Goal: Information Seeking & Learning: Learn about a topic

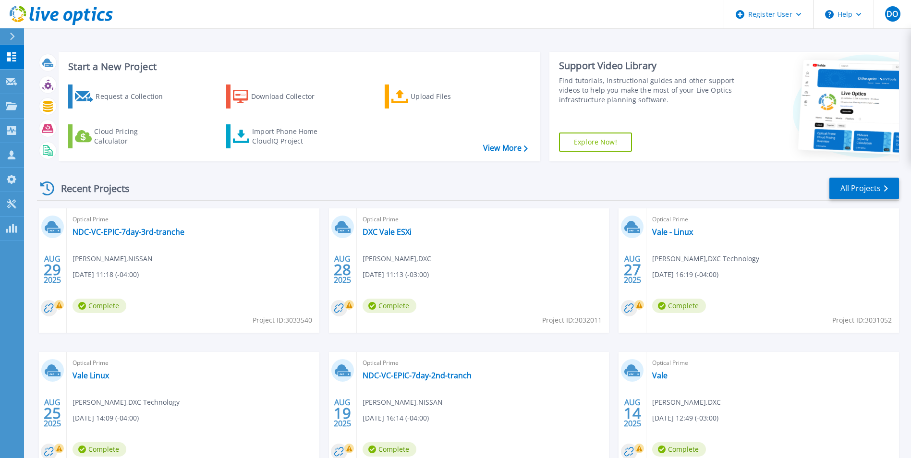
click at [10, 37] on icon at bounding box center [12, 37] width 5 height 8
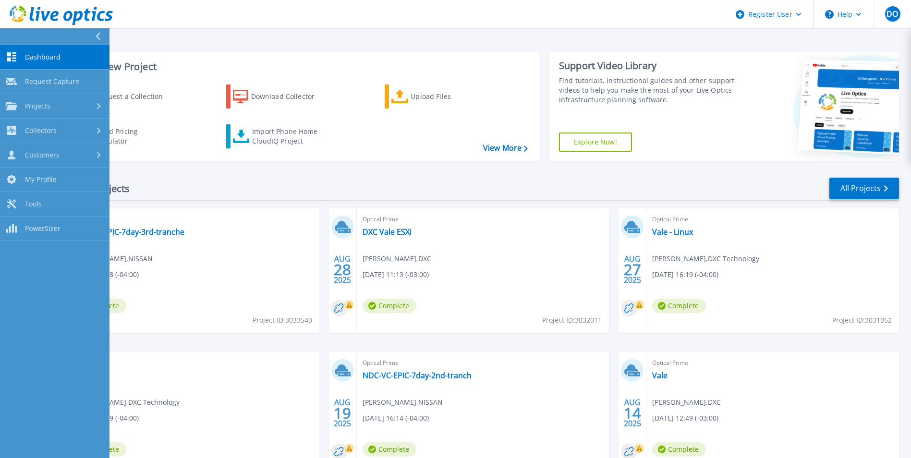
click at [78, 57] on link "Dashboard Dashboard" at bounding box center [54, 57] width 109 height 24
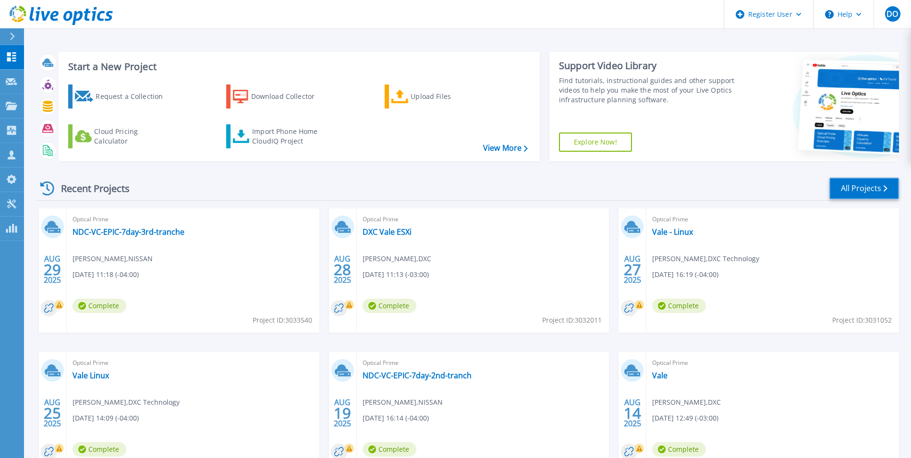
click at [850, 190] on link "All Projects" at bounding box center [864, 189] width 70 height 22
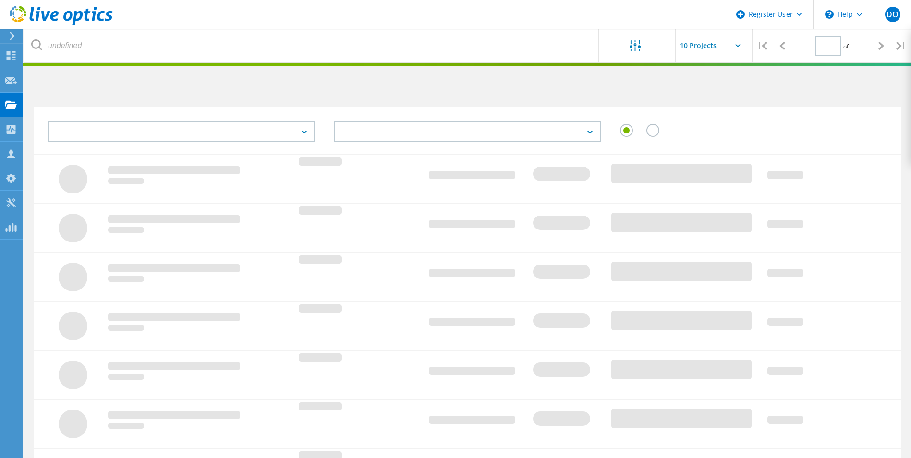
type input "1"
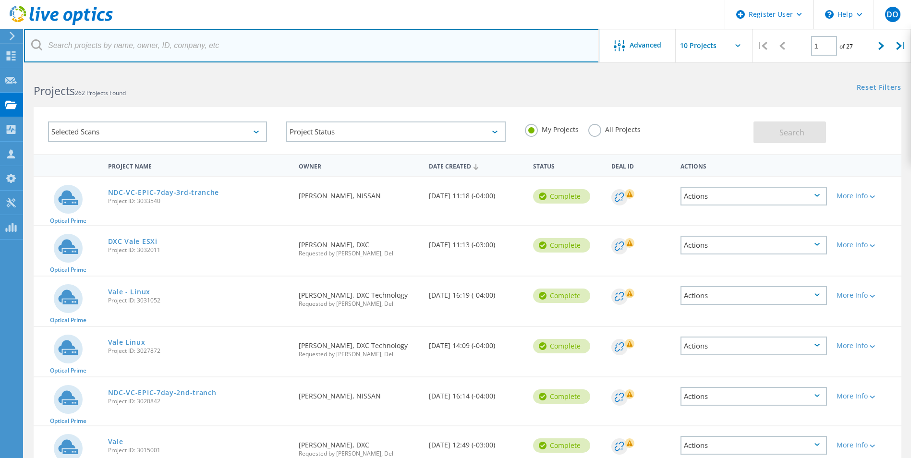
click at [155, 45] on input "text" at bounding box center [311, 46] width 575 height 34
type input "Baker Hughe"
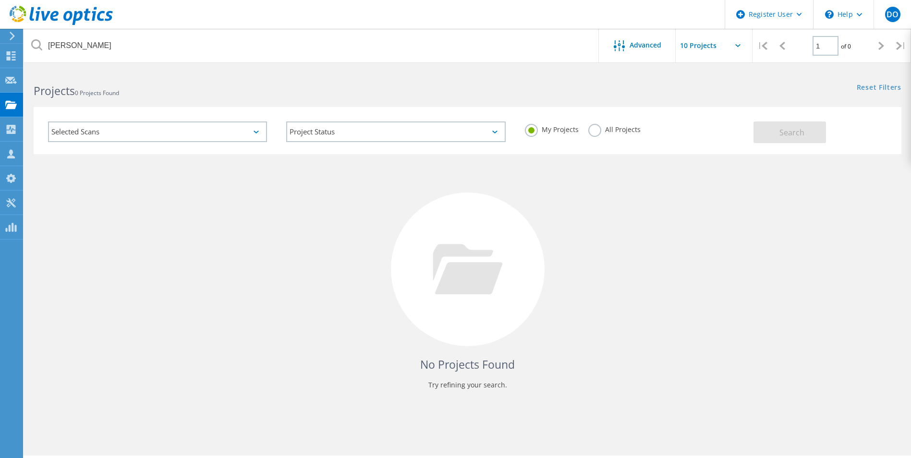
click at [595, 130] on label "All Projects" at bounding box center [614, 128] width 52 height 9
click at [0, 0] on input "All Projects" at bounding box center [0, 0] width 0 height 0
click at [808, 133] on button "Search" at bounding box center [789, 132] width 73 height 22
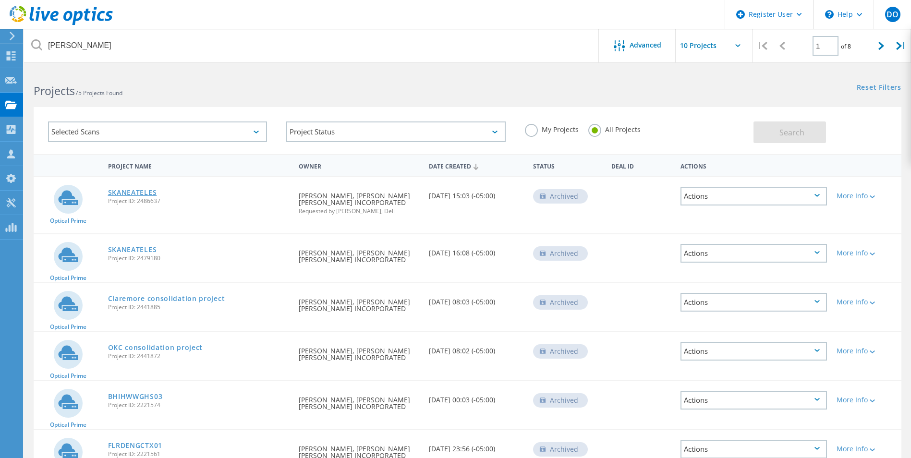
click at [131, 190] on link "SKANEATELES" at bounding box center [132, 192] width 49 height 7
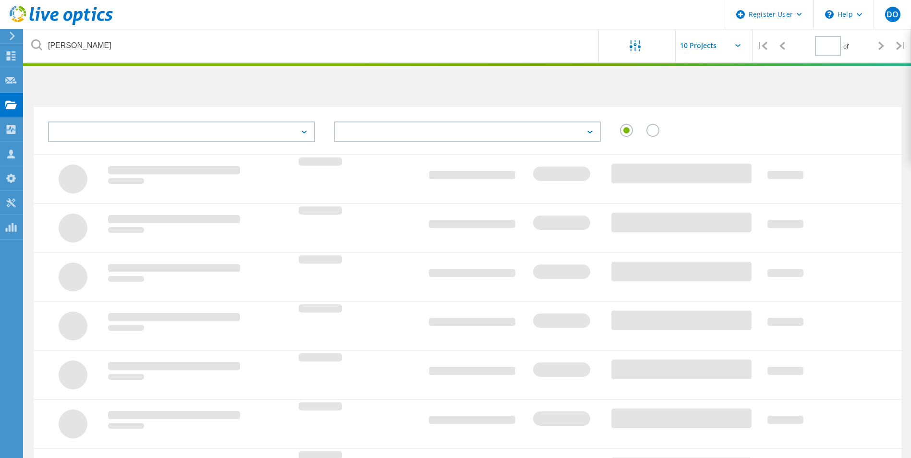
type input "1"
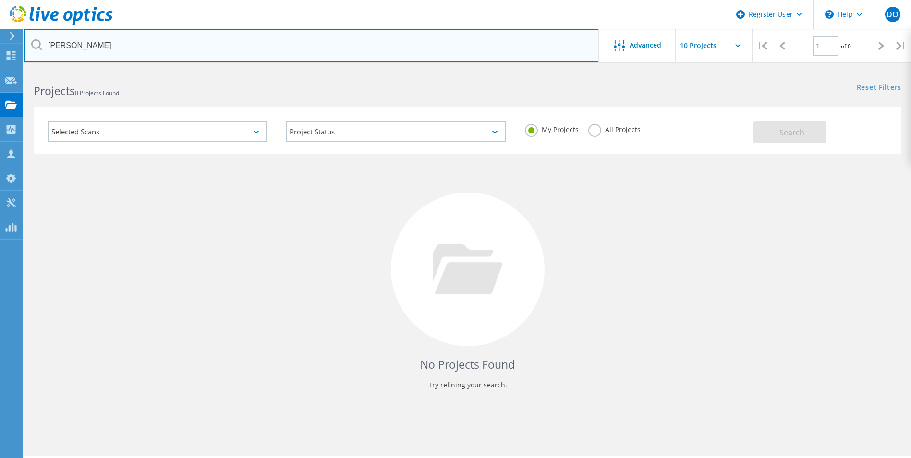
click at [144, 48] on input "Baker Hughe" at bounding box center [311, 46] width 575 height 34
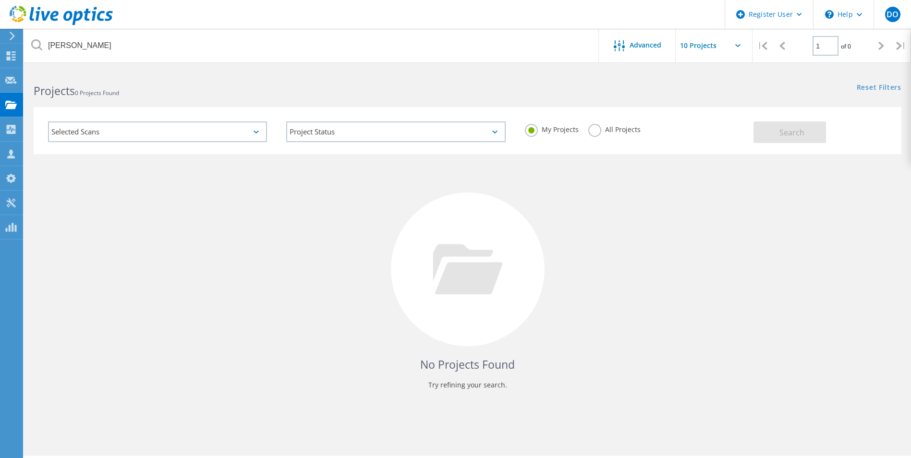
click at [594, 128] on label "All Projects" at bounding box center [614, 128] width 52 height 9
click at [0, 0] on input "All Projects" at bounding box center [0, 0] width 0 height 0
click at [805, 134] on button "Search" at bounding box center [789, 132] width 73 height 22
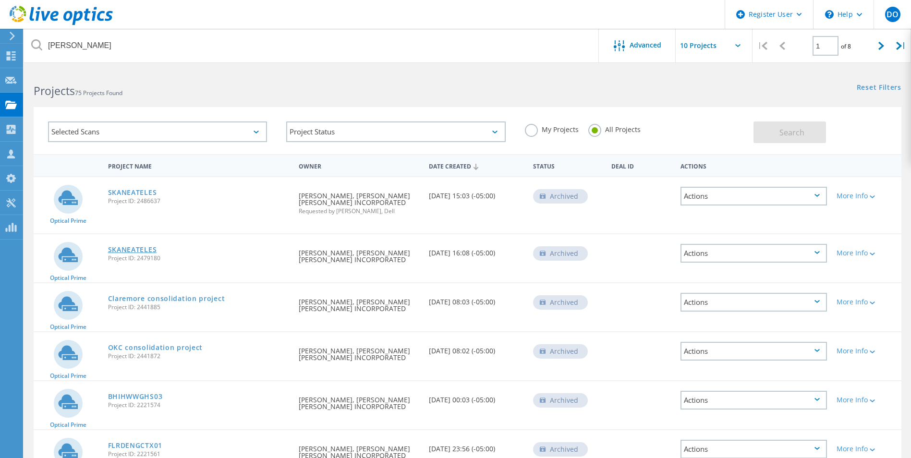
click at [140, 248] on link "SKANEATELES" at bounding box center [132, 249] width 49 height 7
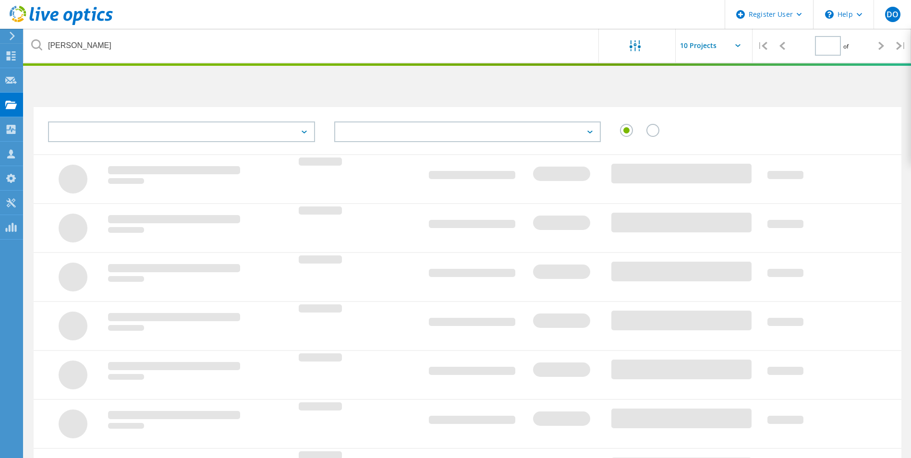
type input "1"
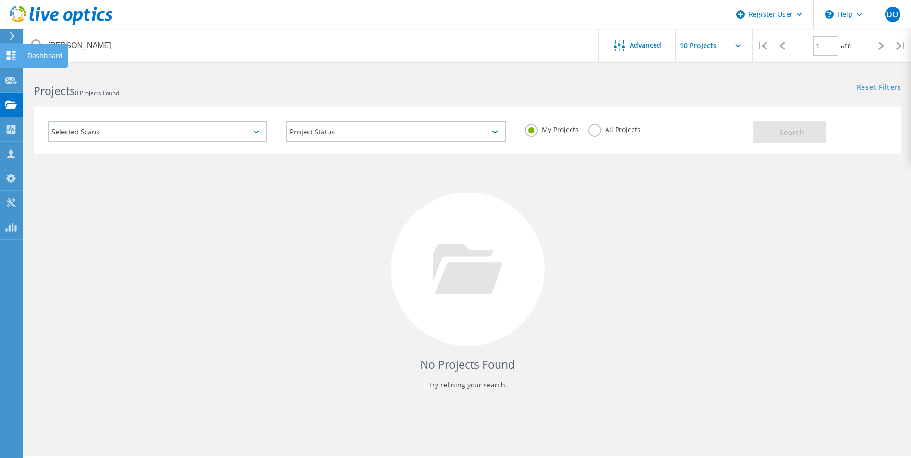
click at [10, 56] on icon at bounding box center [11, 55] width 12 height 9
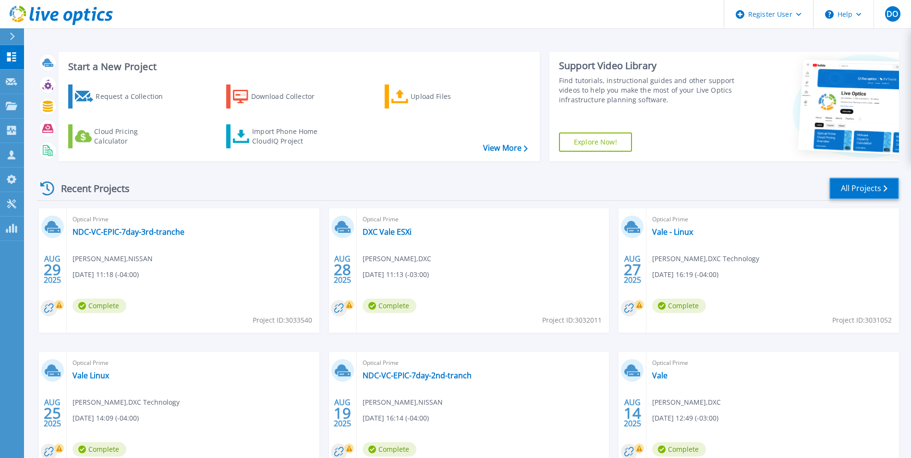
click at [877, 189] on link "All Projects" at bounding box center [864, 189] width 70 height 22
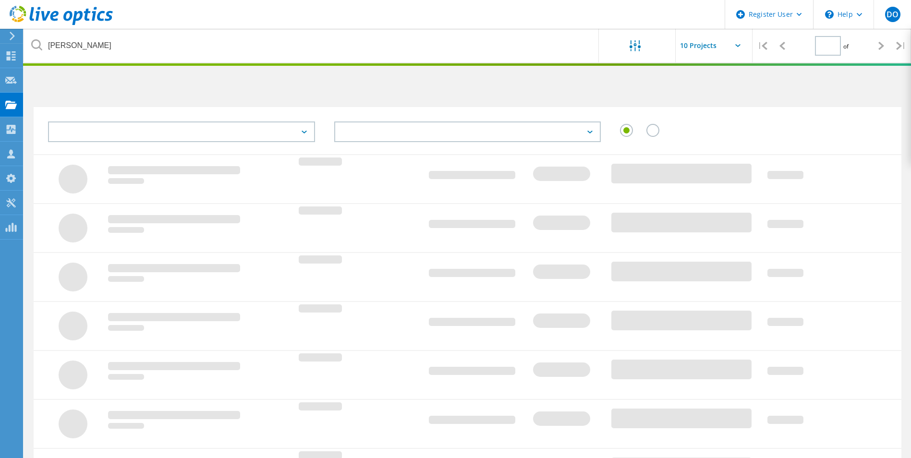
type input "1"
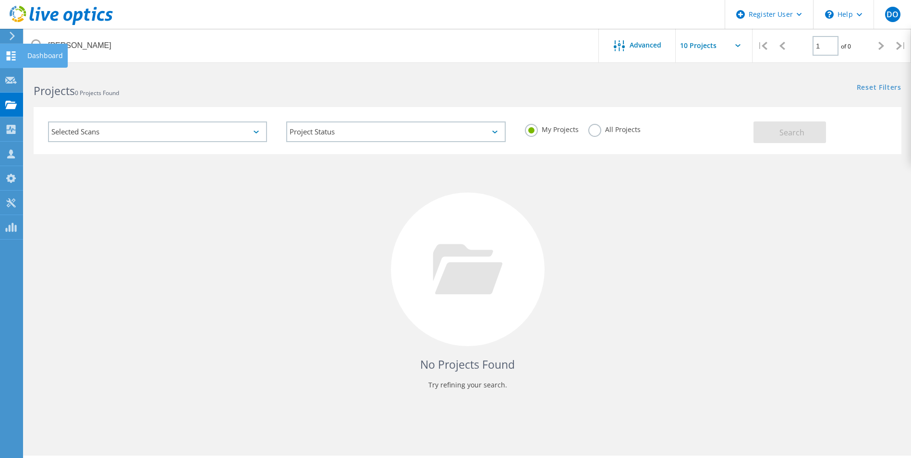
click at [12, 54] on use at bounding box center [11, 55] width 9 height 9
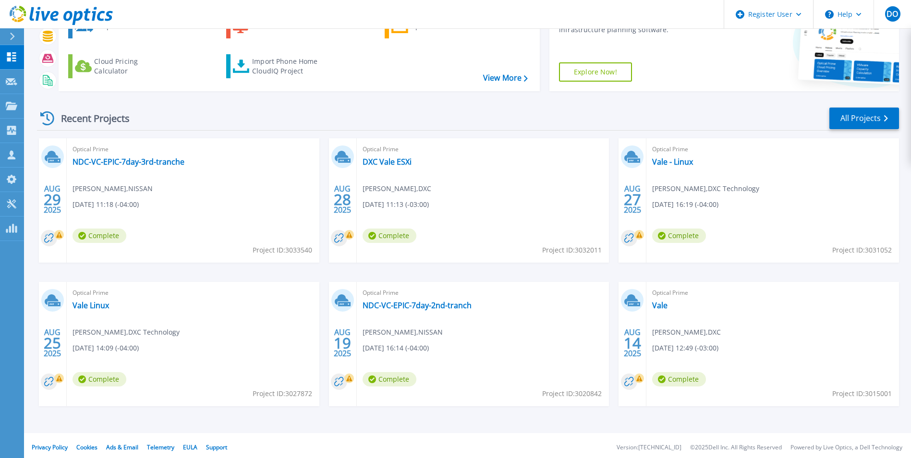
scroll to position [74, 0]
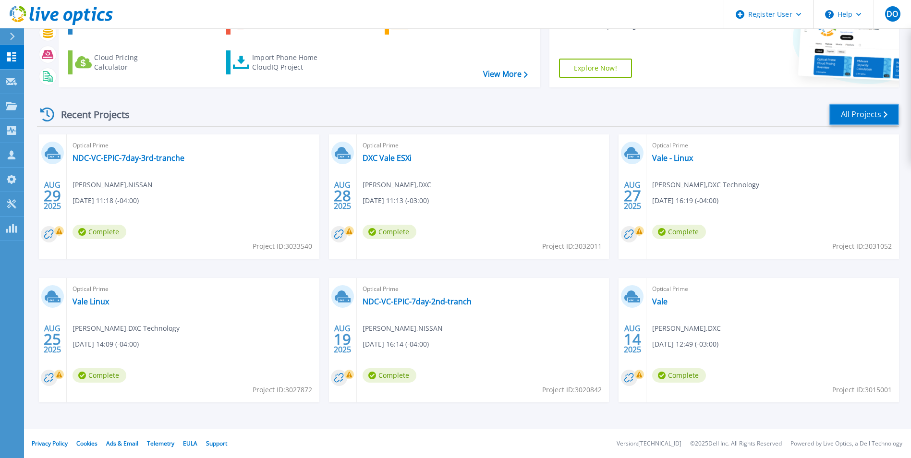
click at [863, 111] on link "All Projects" at bounding box center [864, 115] width 70 height 22
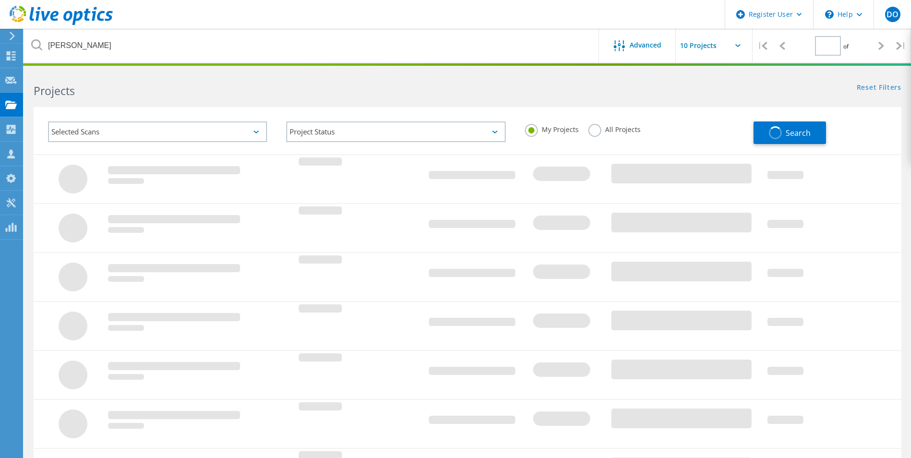
type input "1"
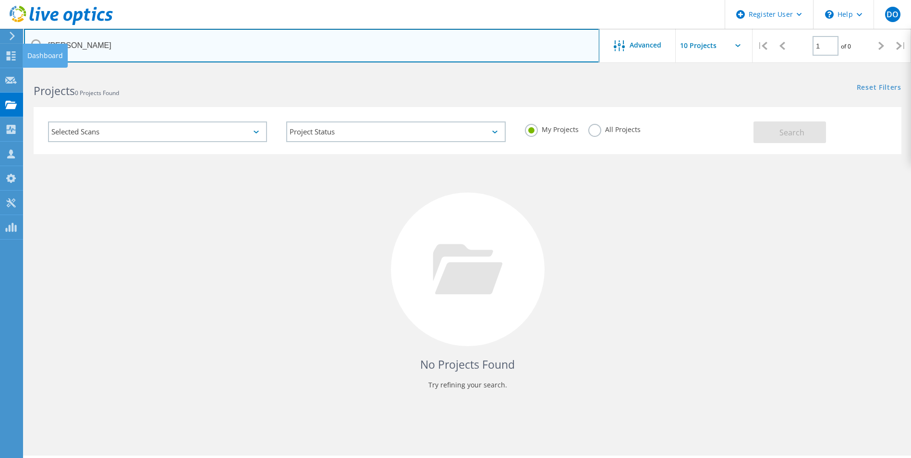
drag, startPoint x: 87, startPoint y: 45, endPoint x: 25, endPoint y: 49, distance: 62.5
click at [23, 70] on div "Register User \n Help Explore Helpful Articles Contact Support DO Dell User Dan…" at bounding box center [455, 277] width 911 height 415
type input "B"
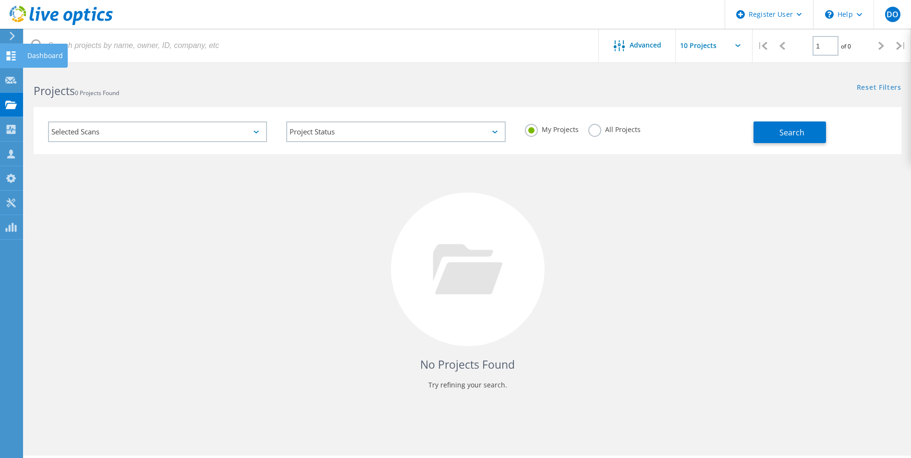
click at [12, 52] on use at bounding box center [11, 55] width 9 height 9
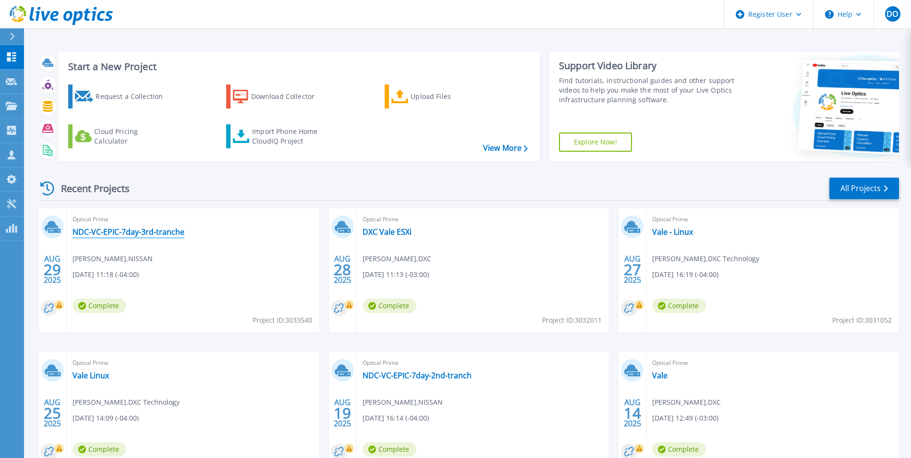
click at [158, 229] on link "NDC-VC-EPIC-7day-3rd-tranche" at bounding box center [129, 232] width 112 height 10
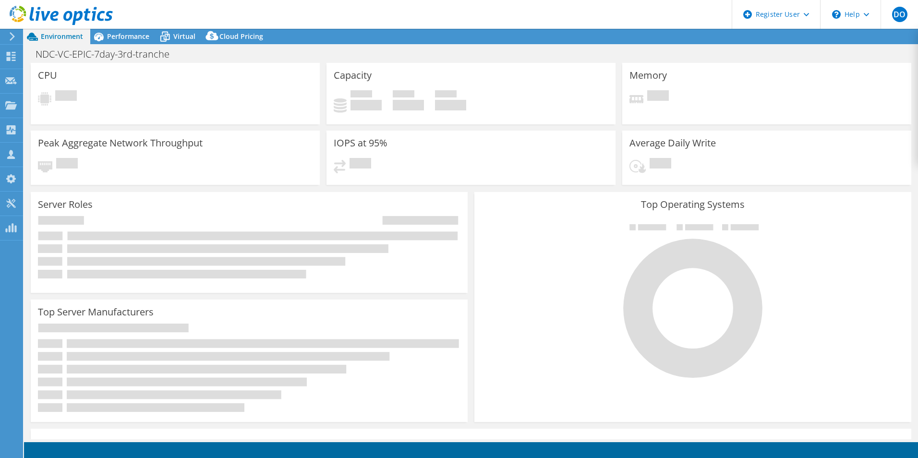
select select "USD"
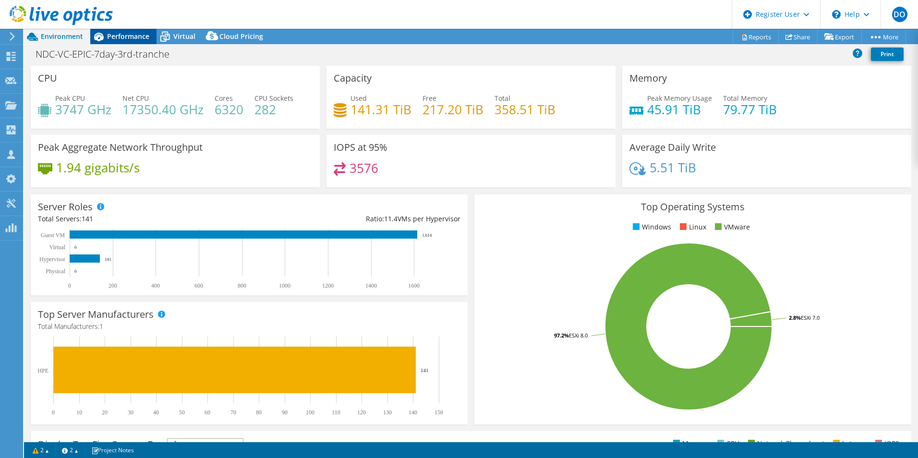
click at [125, 35] on span "Performance" at bounding box center [128, 36] width 42 height 9
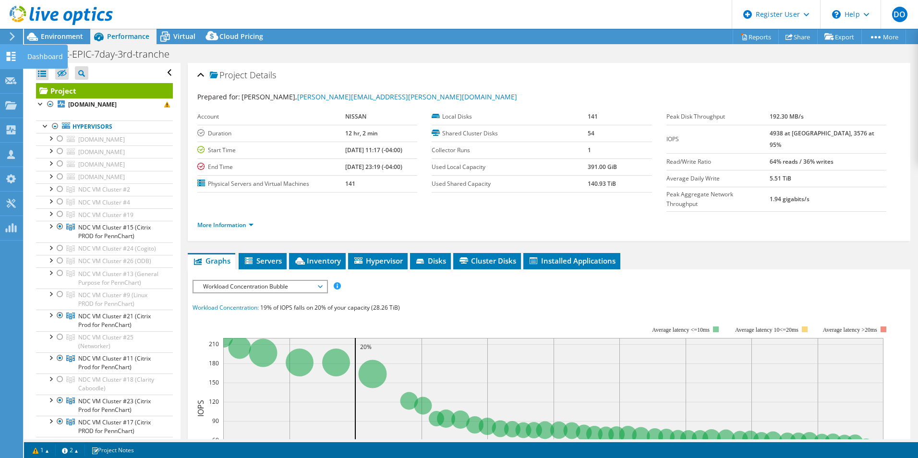
click at [40, 58] on div "Dashboard" at bounding box center [45, 57] width 45 height 24
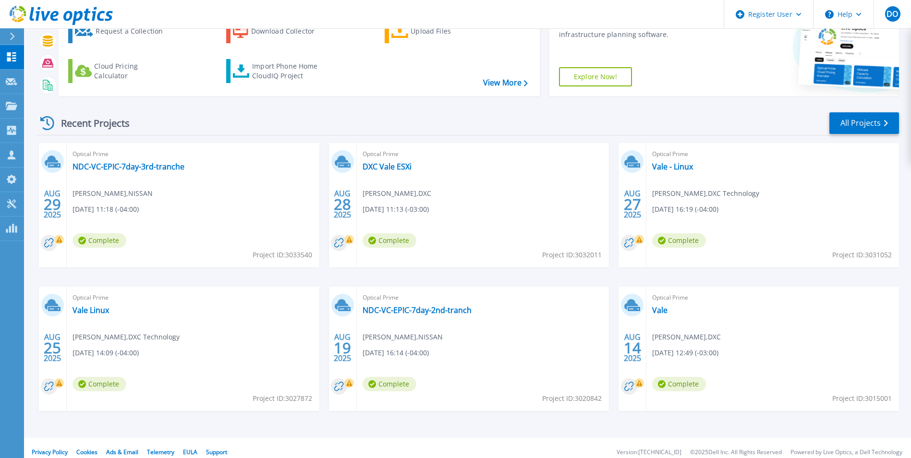
scroll to position [74, 0]
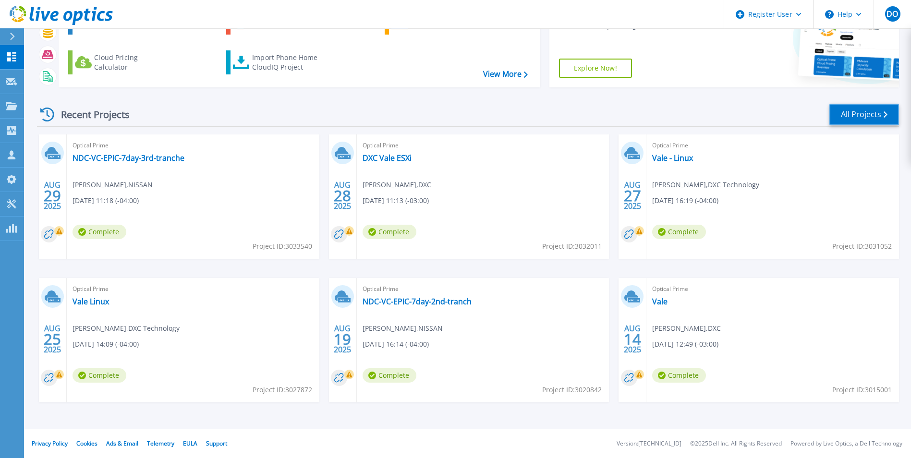
click at [887, 110] on link "All Projects" at bounding box center [864, 115] width 70 height 22
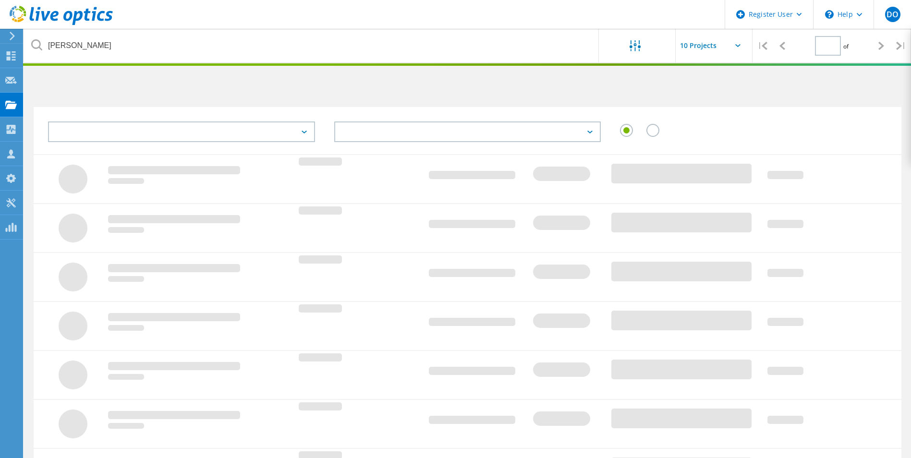
type input "1"
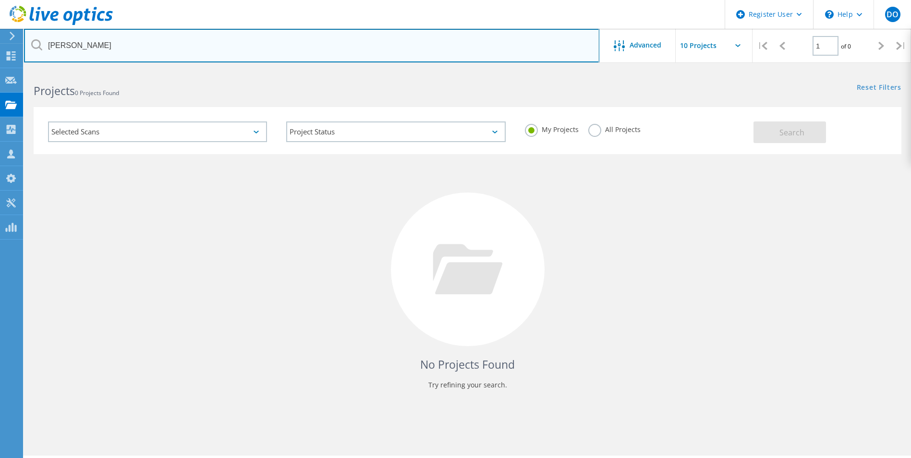
click at [111, 47] on input "Baker Hughe" at bounding box center [311, 46] width 575 height 34
type input "B"
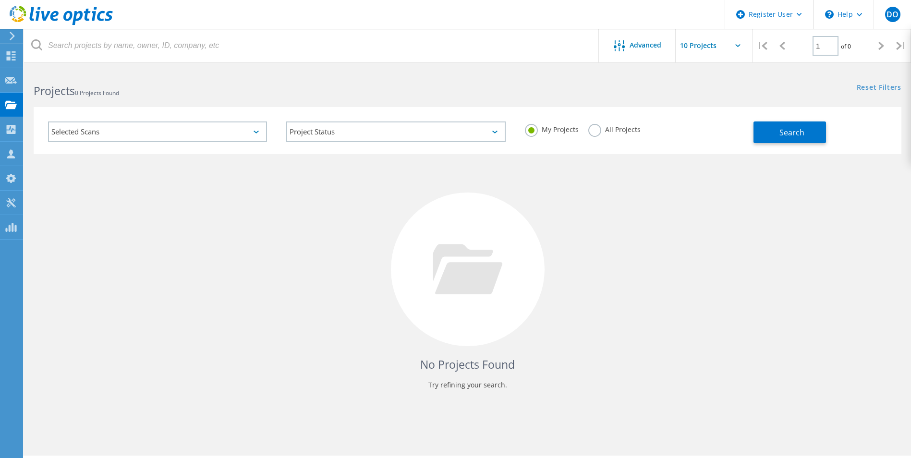
click at [878, 46] on div at bounding box center [882, 46] width 20 height 34
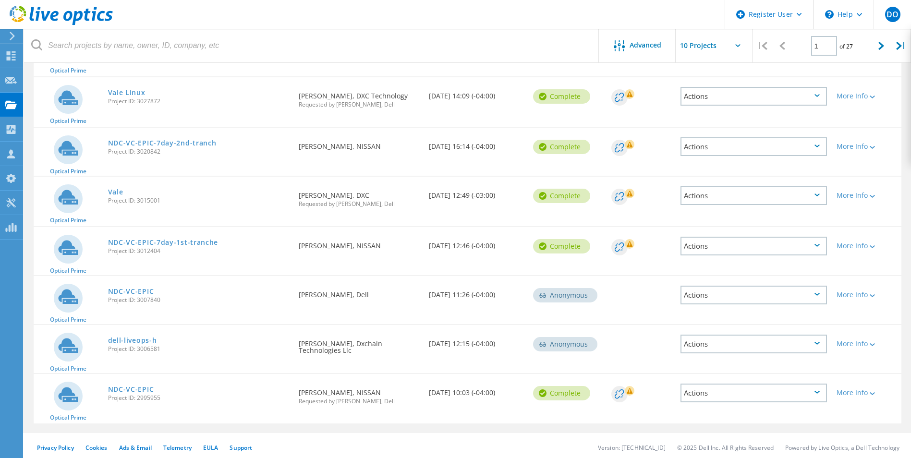
scroll to position [254, 0]
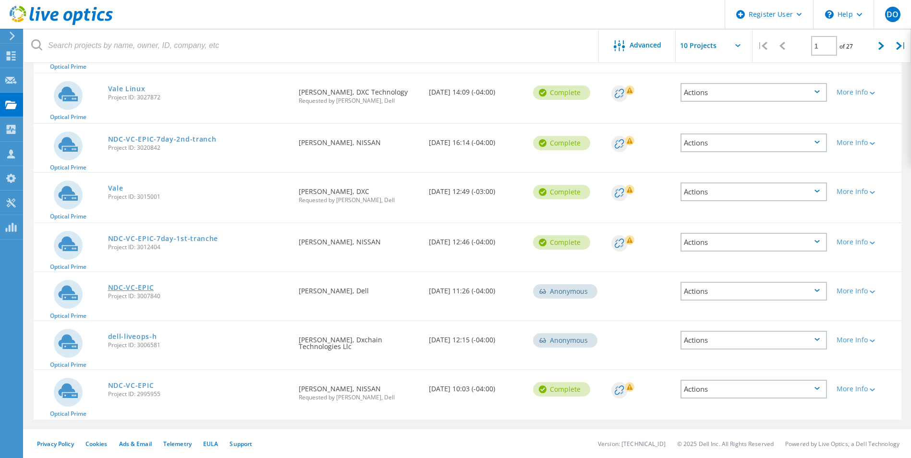
click at [135, 289] on link "NDC-VC-EPIC" at bounding box center [131, 287] width 46 height 7
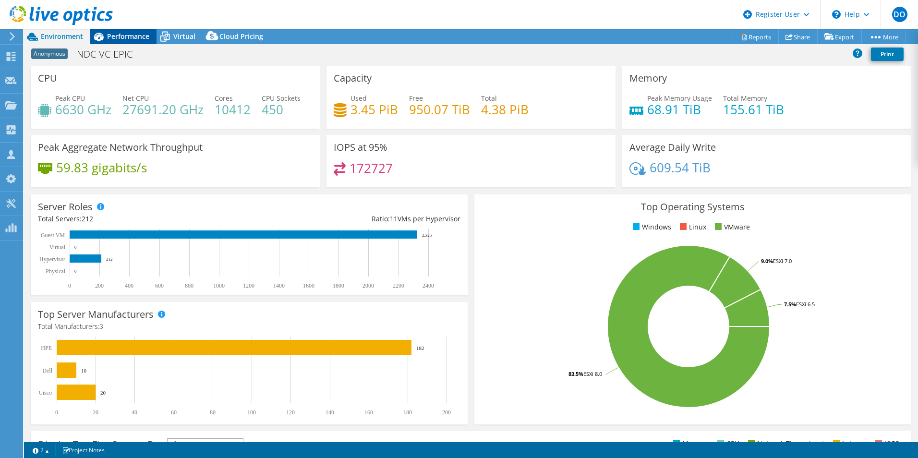
click at [135, 36] on span "Performance" at bounding box center [128, 36] width 42 height 9
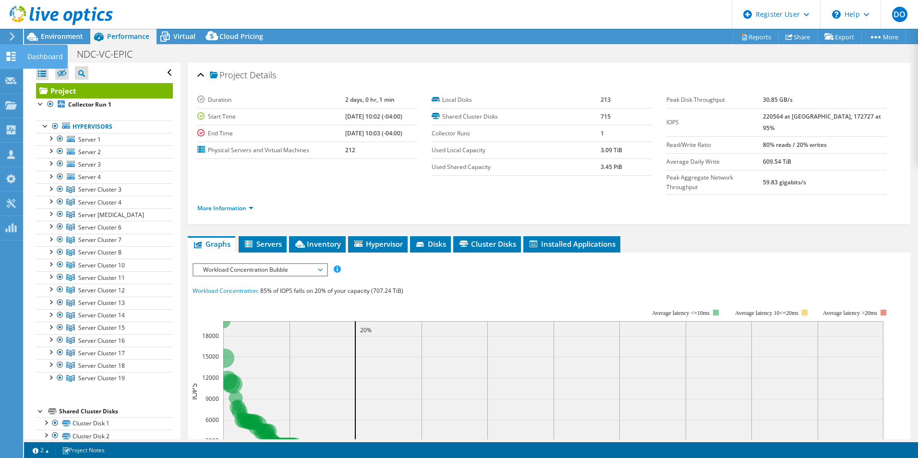
click at [45, 58] on div "Dashboard" at bounding box center [45, 57] width 45 height 24
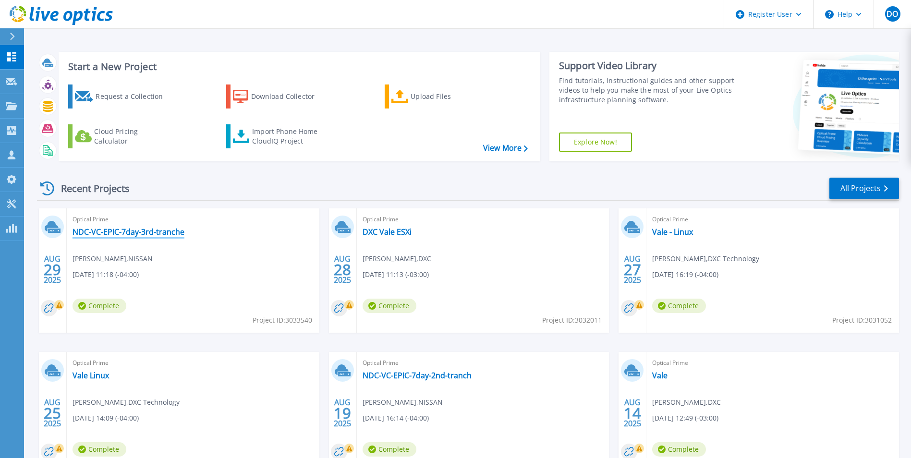
click at [153, 230] on link "NDC-VC-EPIC-7day-3rd-tranche" at bounding box center [129, 232] width 112 height 10
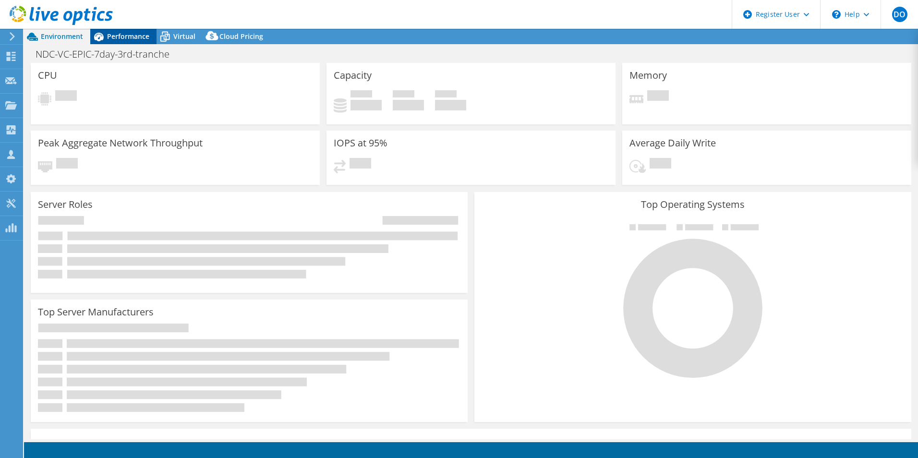
select select "USD"
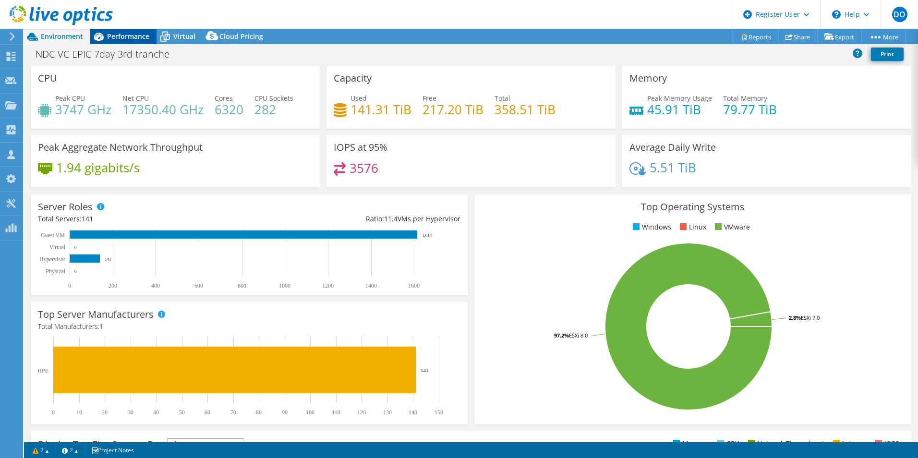
click at [128, 38] on span "Performance" at bounding box center [128, 36] width 42 height 9
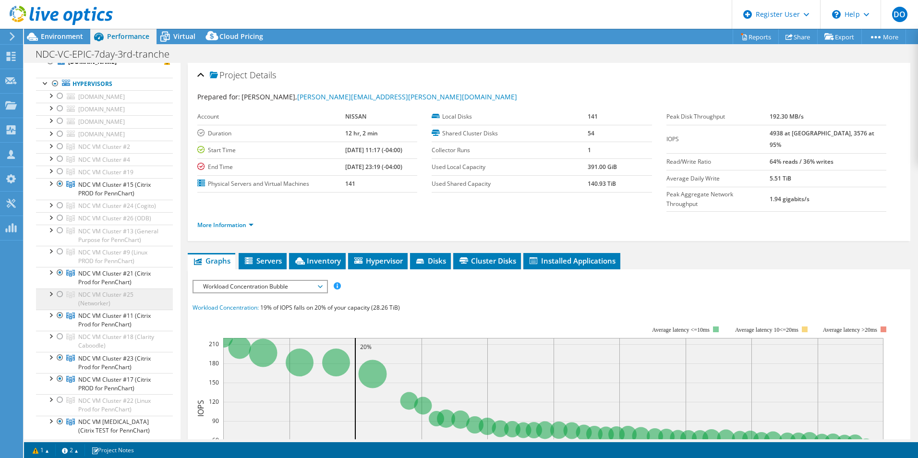
scroll to position [96, 0]
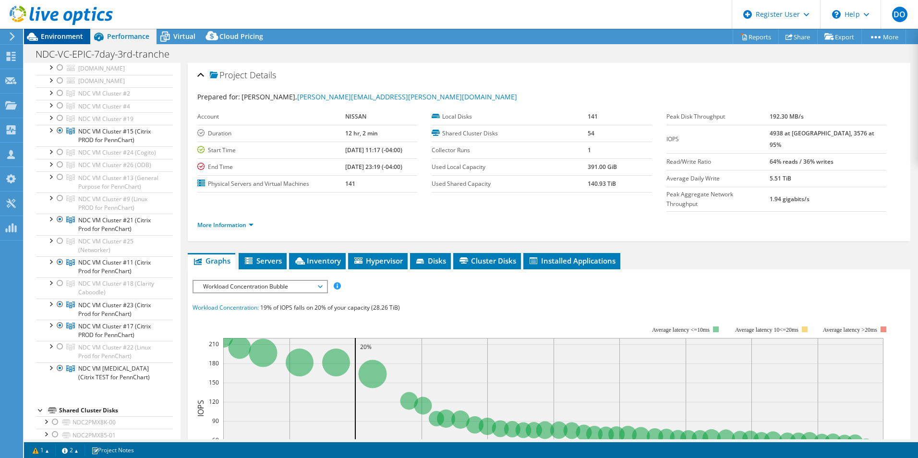
click at [63, 40] on span "Environment" at bounding box center [62, 36] width 42 height 9
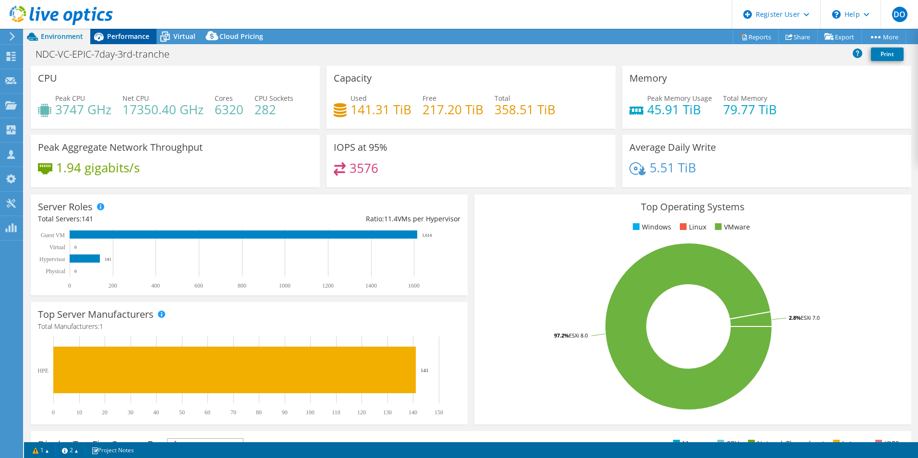
click at [123, 37] on span "Performance" at bounding box center [128, 36] width 42 height 9
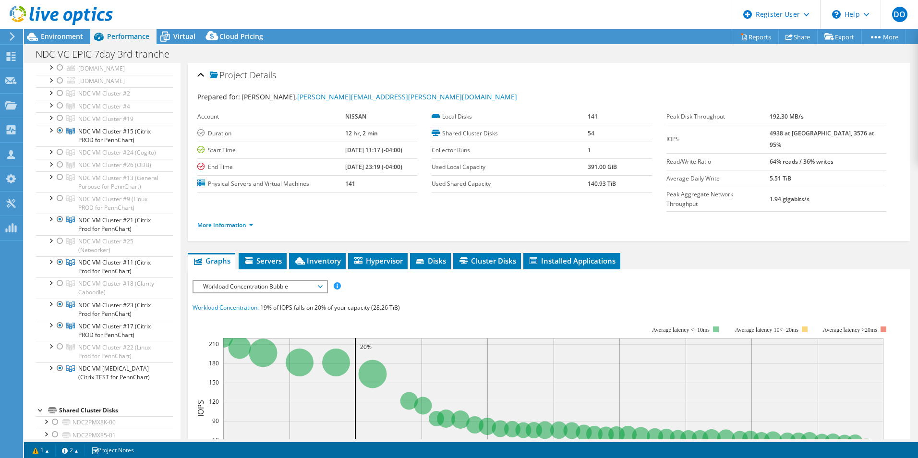
click at [318, 281] on span "Workload Concentration Bubble" at bounding box center [259, 287] width 123 height 12
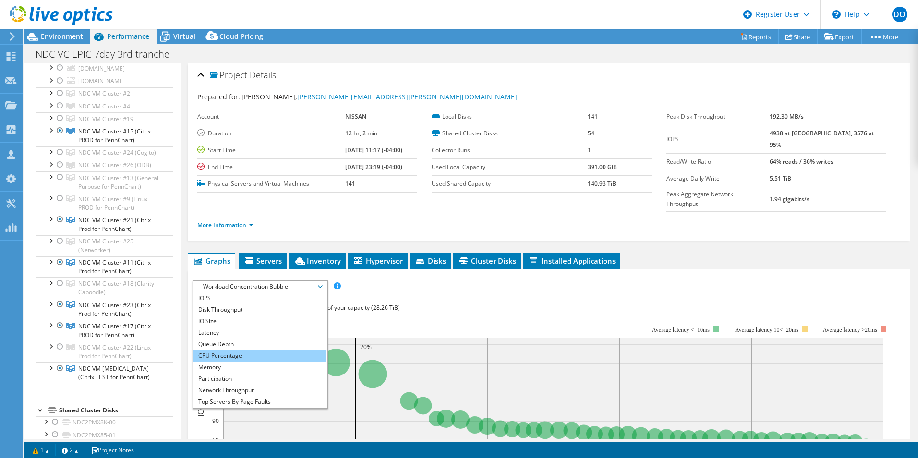
click at [248, 350] on li "CPU Percentage" at bounding box center [260, 356] width 133 height 12
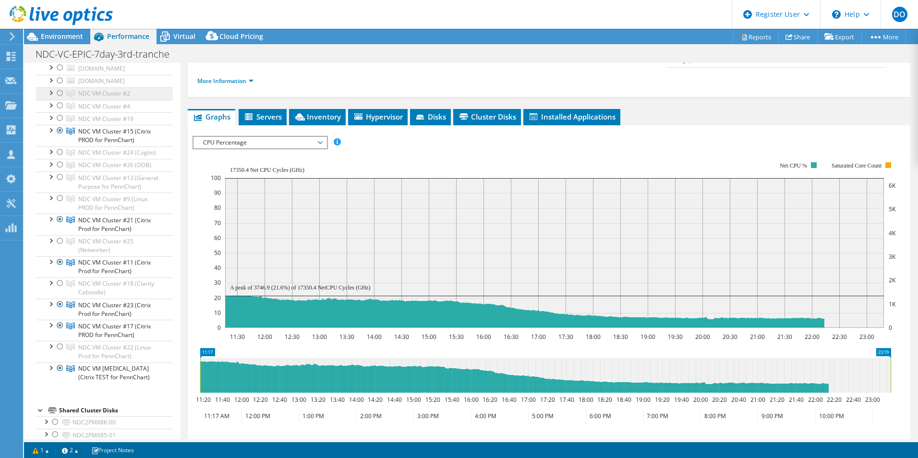
scroll to position [0, 0]
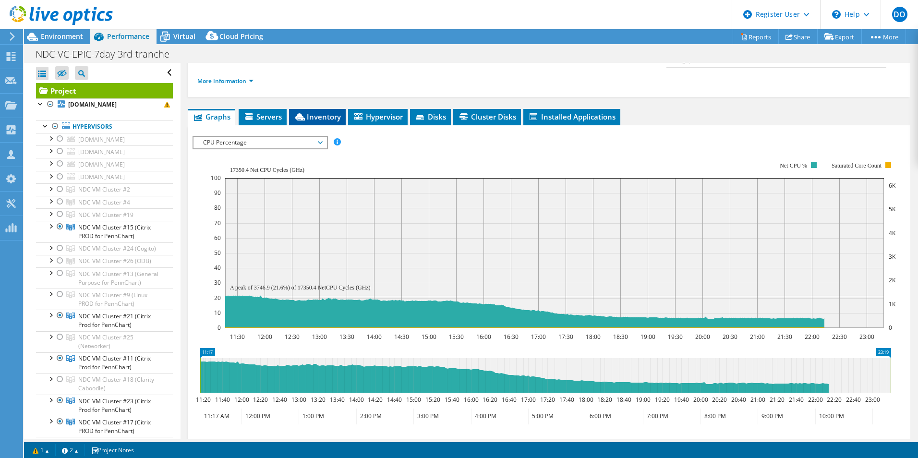
click at [319, 109] on li "Inventory" at bounding box center [317, 117] width 57 height 16
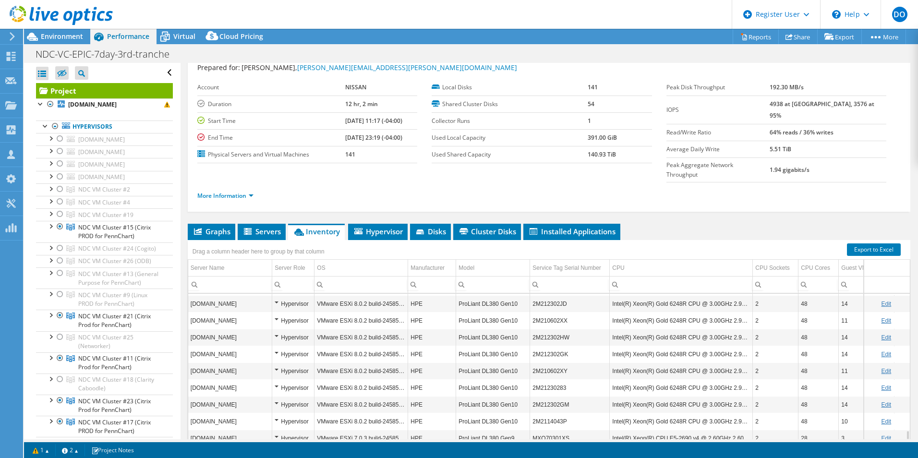
scroll to position [3, 0]
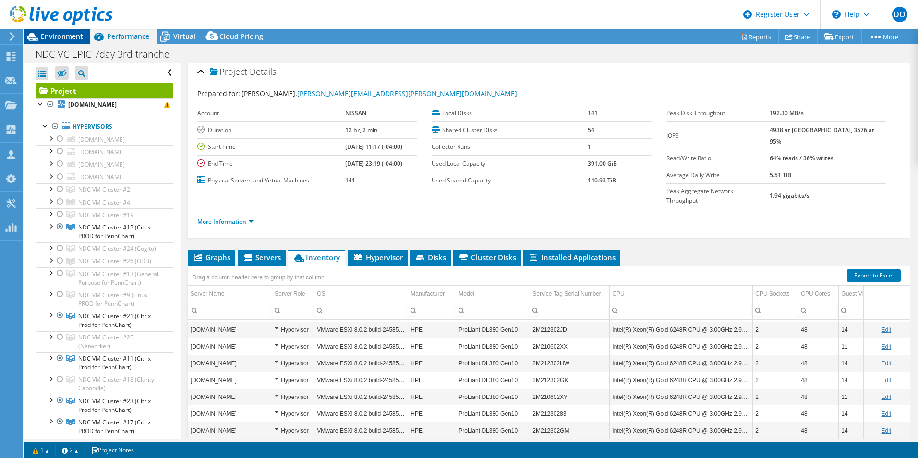
click at [60, 35] on span "Environment" at bounding box center [62, 36] width 42 height 9
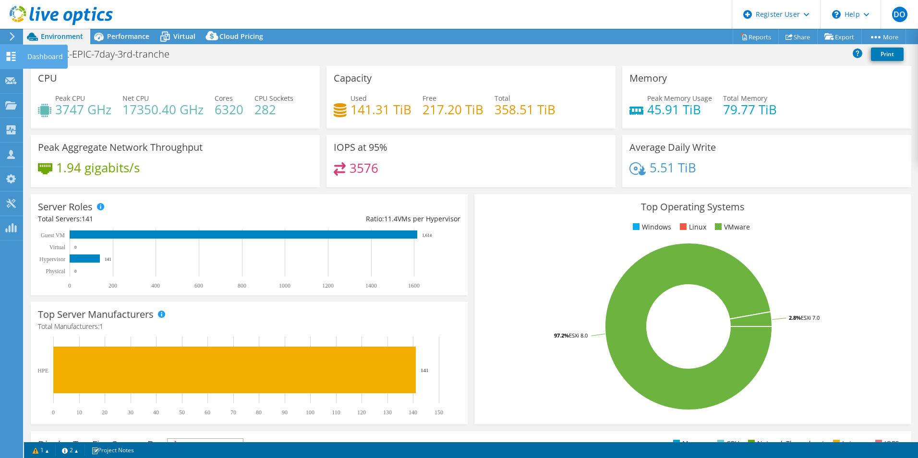
click at [35, 57] on div "Dashboard" at bounding box center [45, 57] width 45 height 24
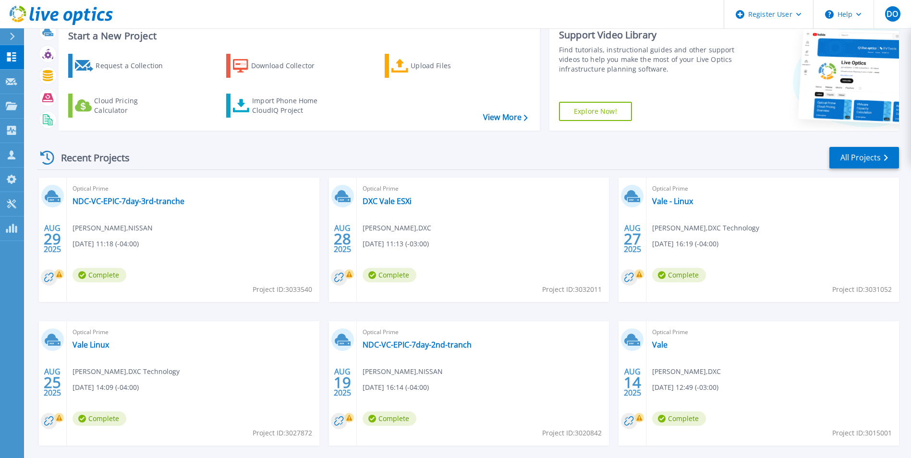
scroll to position [48, 0]
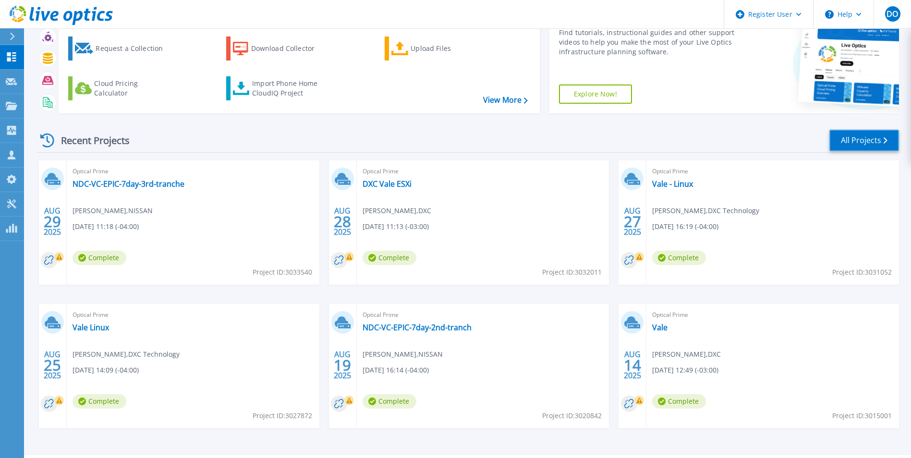
click at [851, 139] on link "All Projects" at bounding box center [864, 141] width 70 height 22
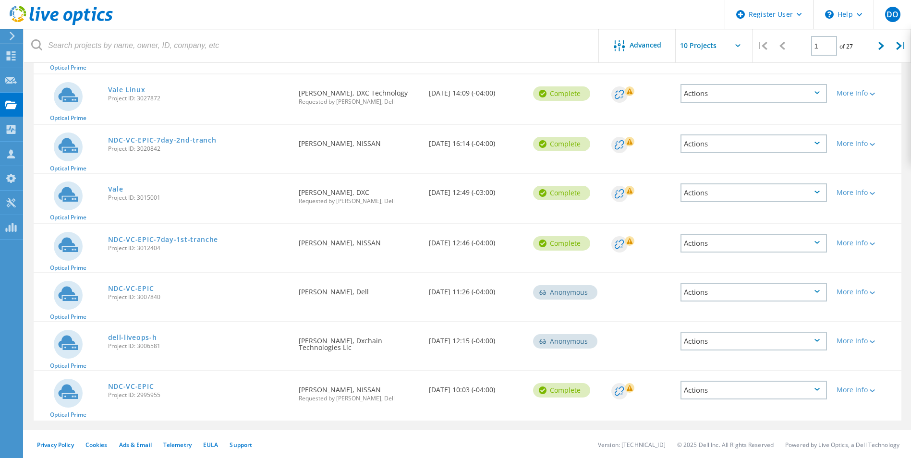
scroll to position [254, 0]
click at [884, 50] on div at bounding box center [882, 46] width 20 height 34
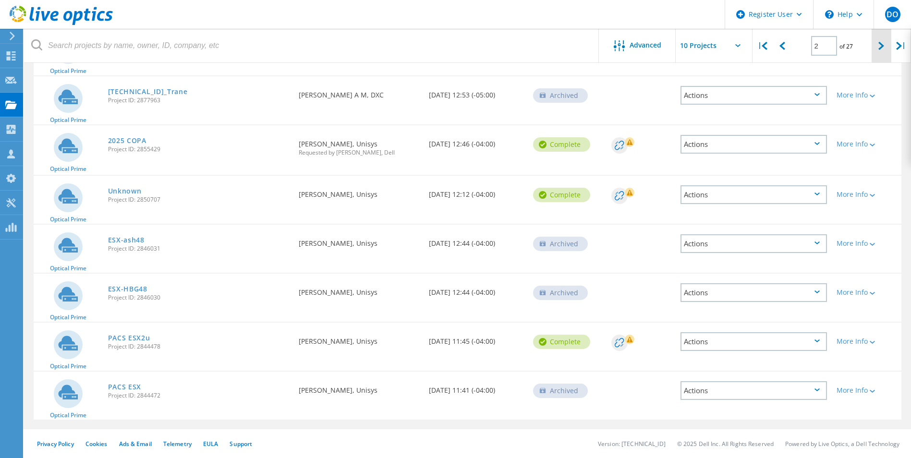
scroll to position [249, 0]
click at [877, 47] on div at bounding box center [882, 46] width 20 height 34
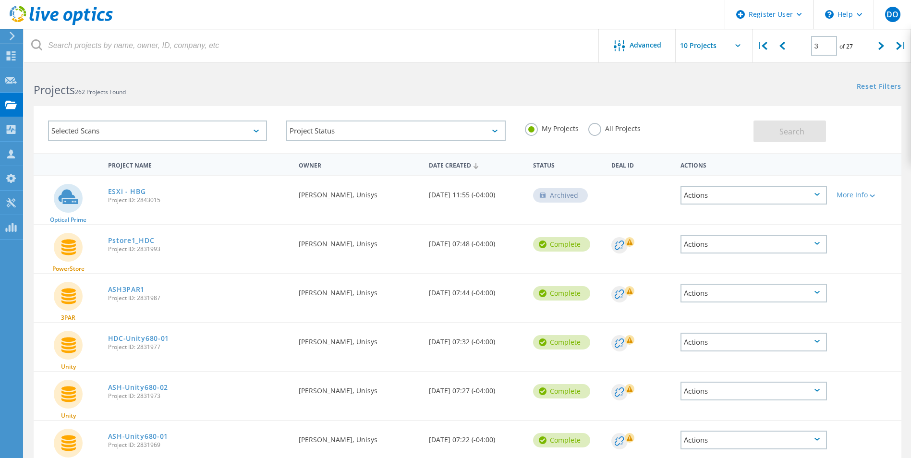
scroll to position [0, 0]
click at [874, 48] on div at bounding box center [882, 46] width 20 height 34
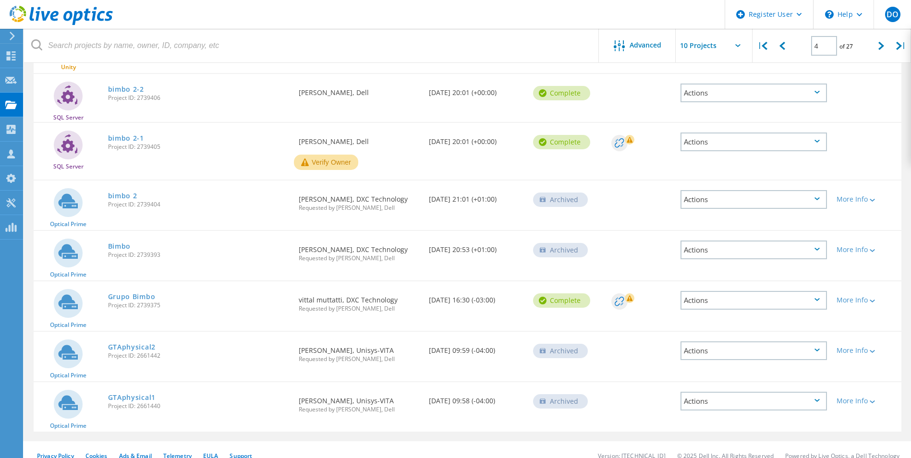
scroll to position [267, 0]
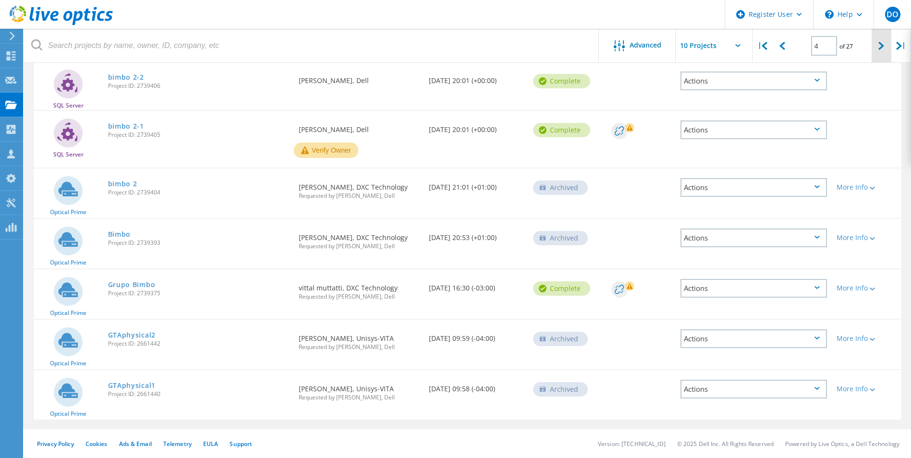
click at [881, 51] on div at bounding box center [882, 46] width 20 height 34
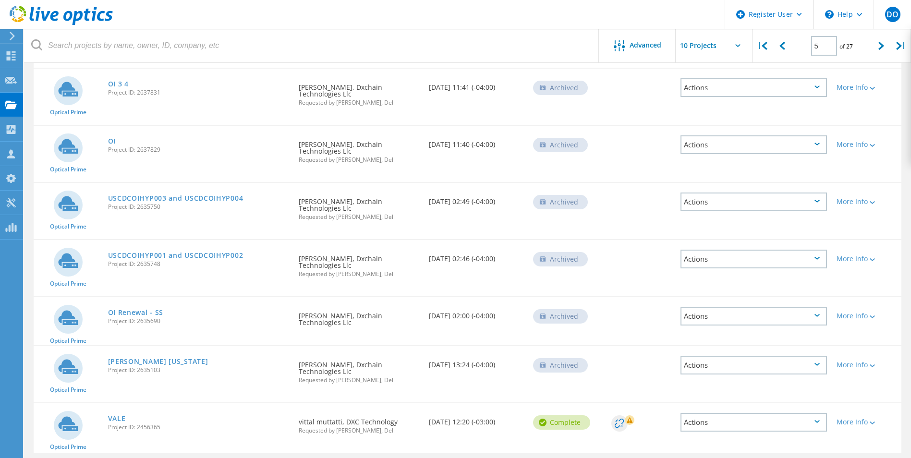
scroll to position [300, 0]
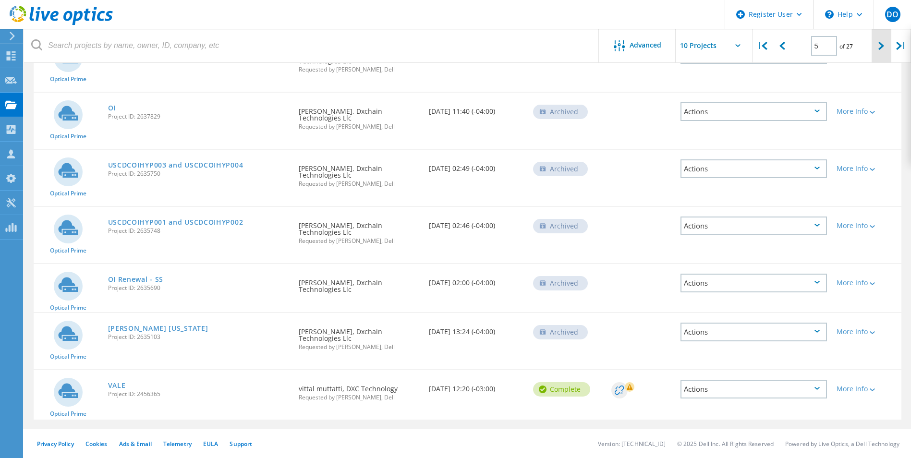
click at [881, 47] on icon at bounding box center [881, 46] width 6 height 8
type input "6"
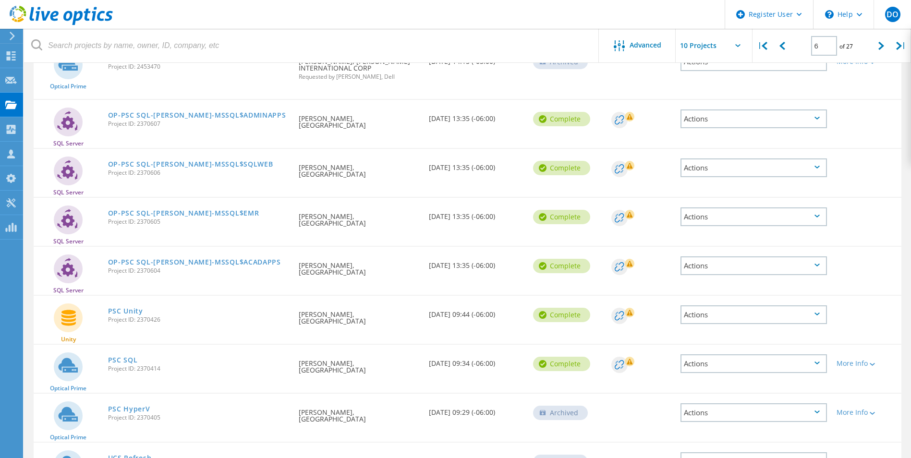
scroll to position [0, 0]
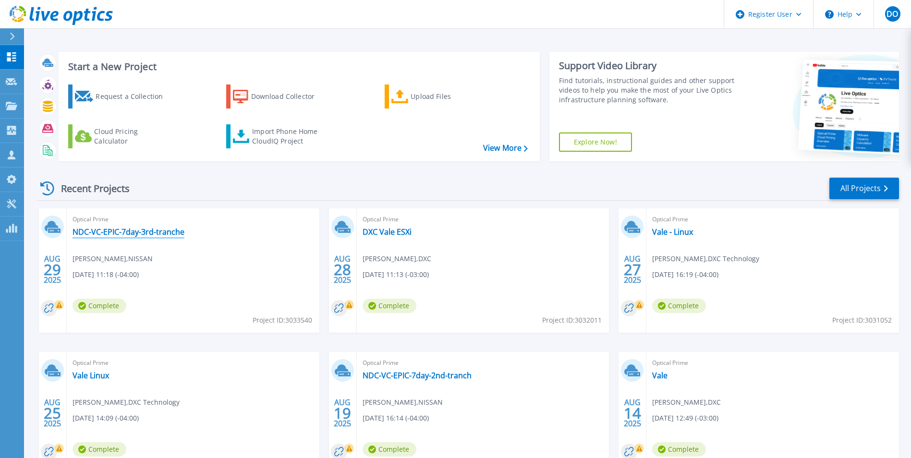
click at [139, 231] on link "NDC-VC-EPIC-7day-3rd-tranche" at bounding box center [129, 232] width 112 height 10
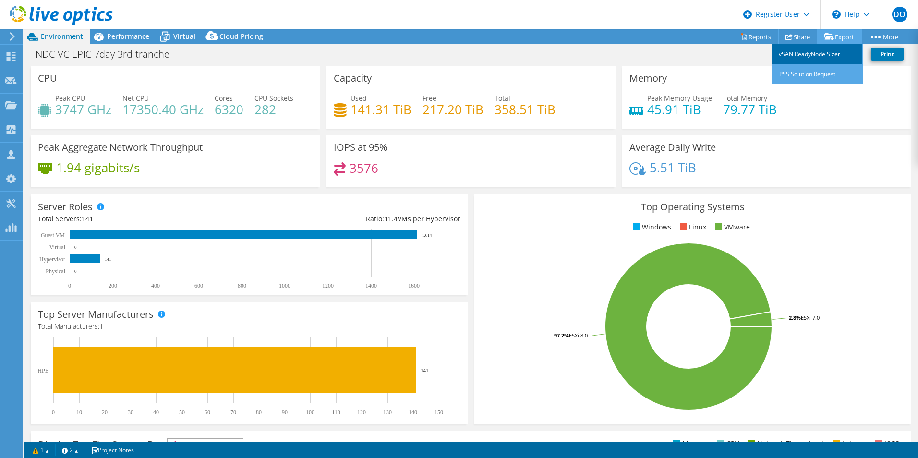
click at [817, 52] on link "vSAN ReadyNode Sizer" at bounding box center [817, 54] width 91 height 20
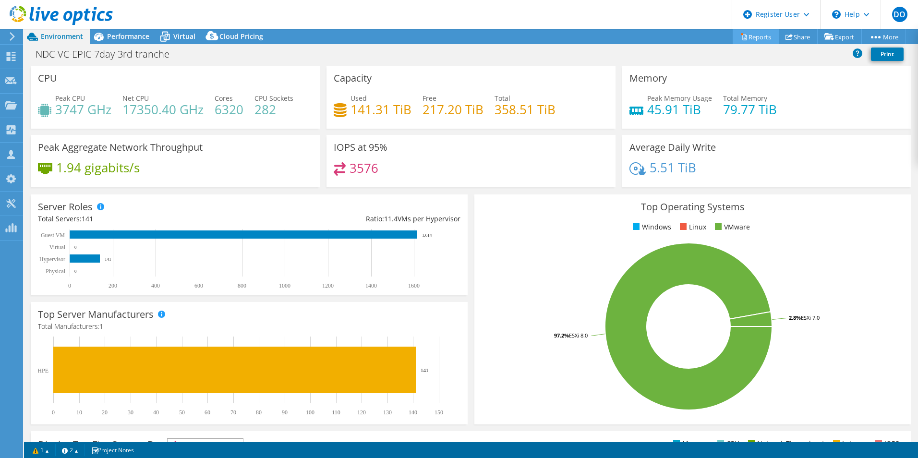
click at [750, 36] on link "Reports" at bounding box center [756, 36] width 46 height 15
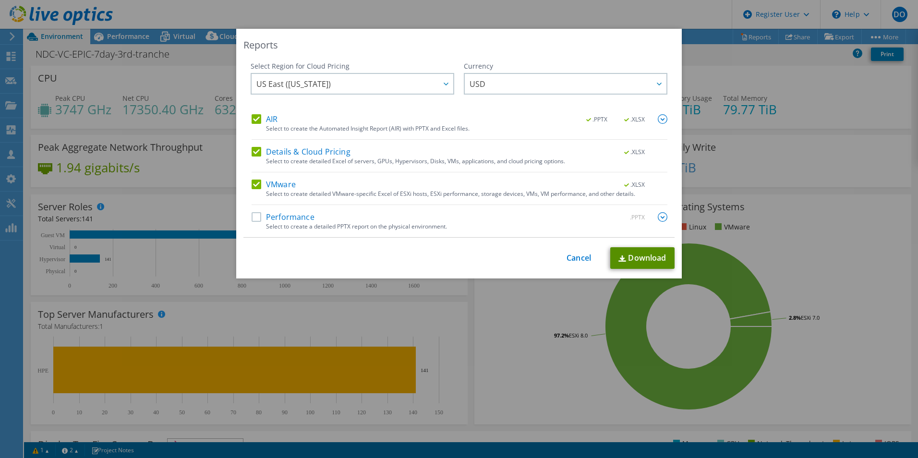
click at [649, 262] on link "Download" at bounding box center [642, 258] width 64 height 22
drag, startPoint x: 570, startPoint y: 257, endPoint x: 547, endPoint y: 254, distance: 23.7
click at [570, 257] on link "Cancel" at bounding box center [579, 258] width 24 height 9
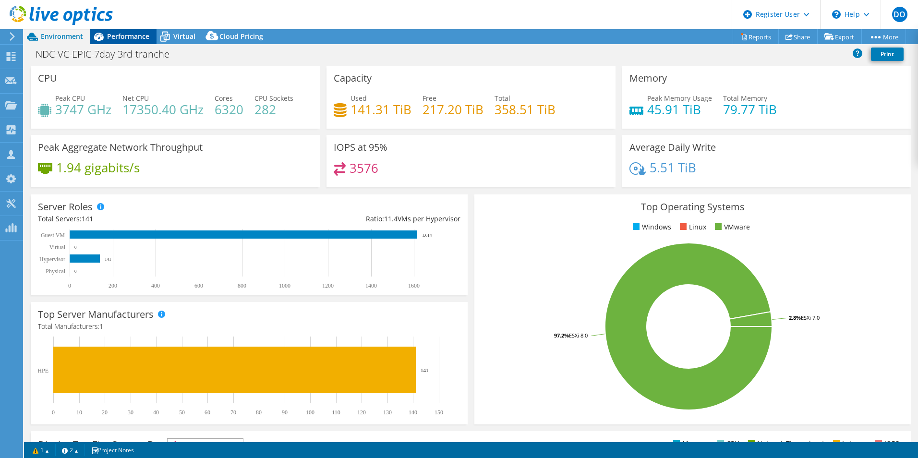
click at [121, 40] on span "Performance" at bounding box center [128, 36] width 42 height 9
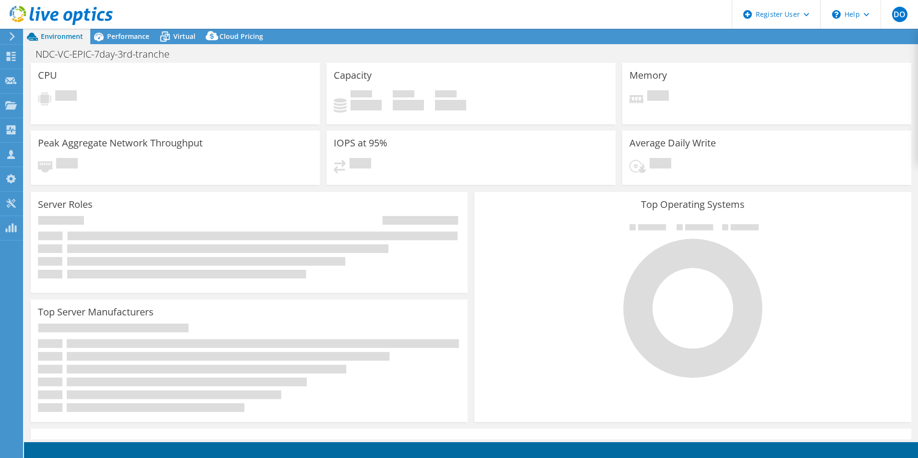
select select "USD"
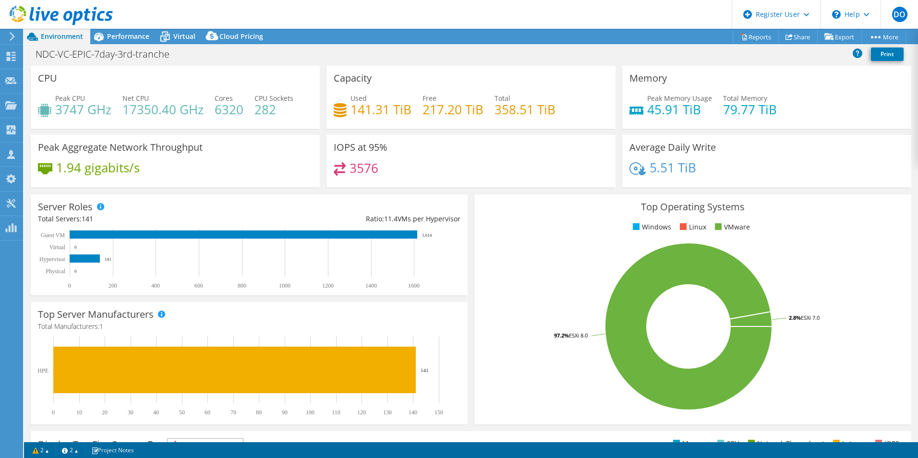
click at [130, 306] on div "Top Server Manufacturers Manufacturers are shown for physical servers and hyper…" at bounding box center [249, 363] width 437 height 122
click at [117, 37] on span "Performance" at bounding box center [128, 36] width 42 height 9
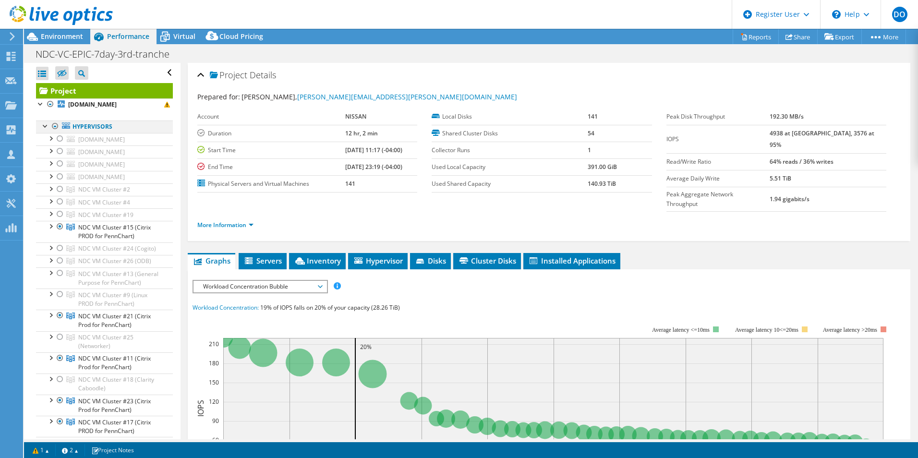
click at [54, 128] on div at bounding box center [55, 127] width 10 height 12
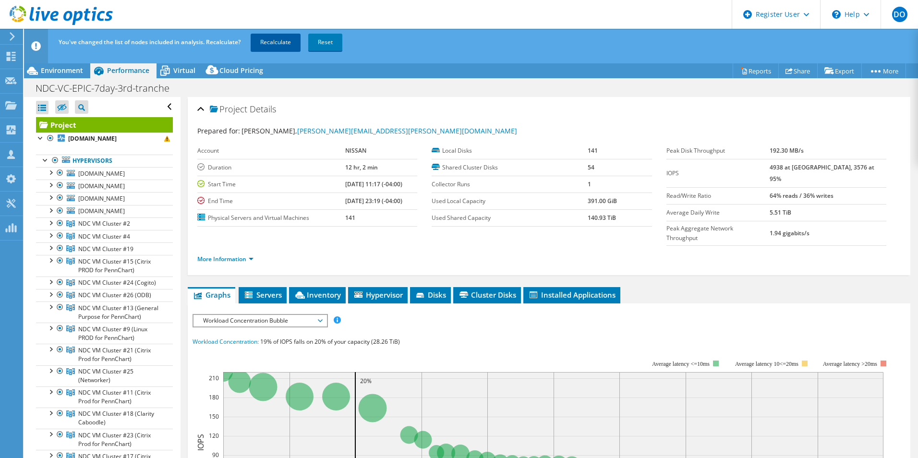
click at [278, 45] on link "Recalculate" at bounding box center [276, 42] width 50 height 17
